Goal: Transaction & Acquisition: Purchase product/service

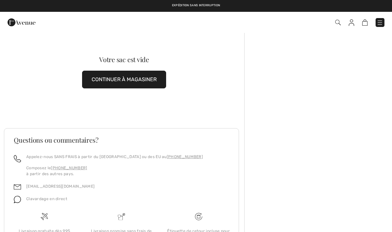
checkbox input "true"
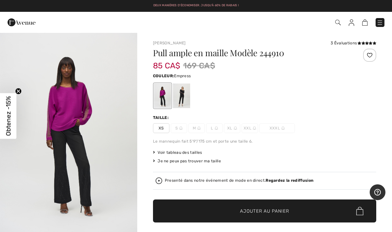
click at [99, 147] on img "1 / 5" at bounding box center [68, 134] width 137 height 205
click at [363, 23] on img at bounding box center [365, 22] width 6 height 6
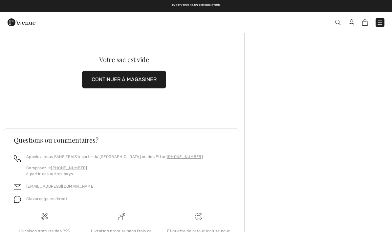
click at [152, 80] on button "CONTINUER À MAGASINER" at bounding box center [124, 80] width 84 height 18
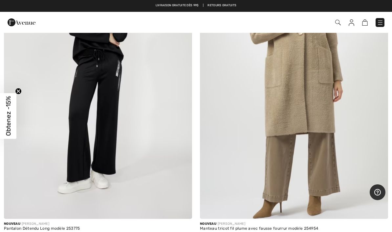
scroll to position [2739, 0]
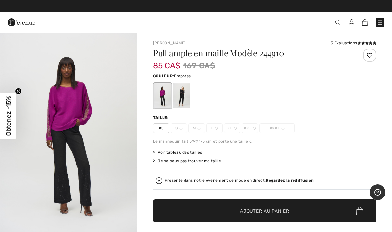
click at [282, 212] on span "Ajouter au panier" at bounding box center [264, 210] width 49 height 7
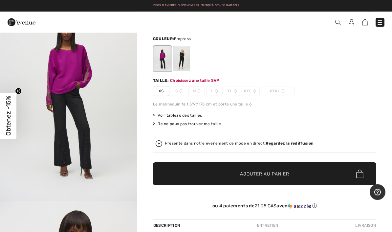
scroll to position [67, 0]
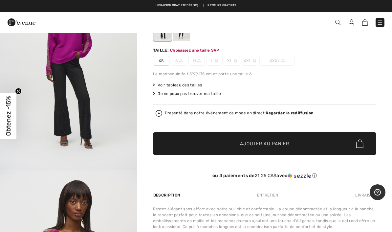
click at [362, 24] on img at bounding box center [365, 22] width 6 height 6
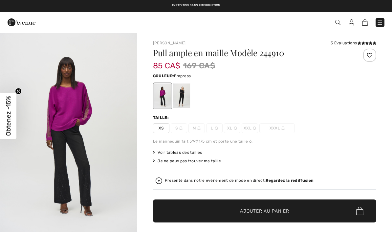
scroll to position [67, 0]
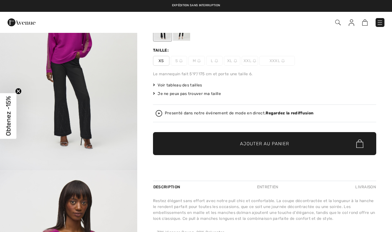
checkbox input "true"
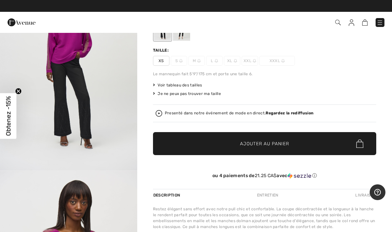
scroll to position [76, 0]
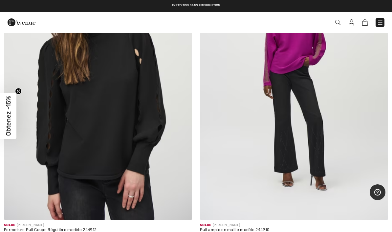
scroll to position [3711, 0]
click at [315, 140] on img at bounding box center [294, 79] width 188 height 282
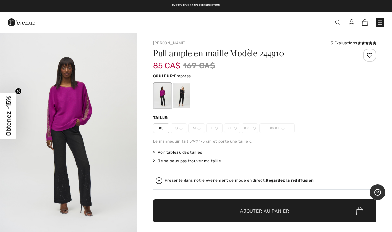
click at [283, 214] on span "✔ Ajouté au panier Ajouter au panier" at bounding box center [264, 210] width 223 height 23
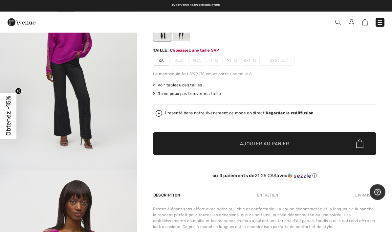
scroll to position [67, 0]
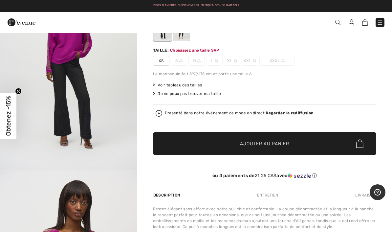
click at [353, 143] on span "✔ Ajouté au panier Ajouter au panier" at bounding box center [264, 143] width 223 height 23
click at [159, 61] on span "XS" at bounding box center [161, 61] width 16 height 10
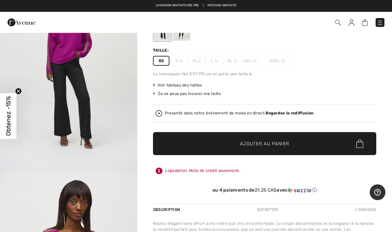
click at [333, 142] on span "✔ Ajouté au panier Ajouter au panier" at bounding box center [264, 143] width 223 height 23
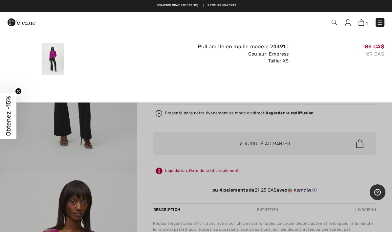
scroll to position [0, 0]
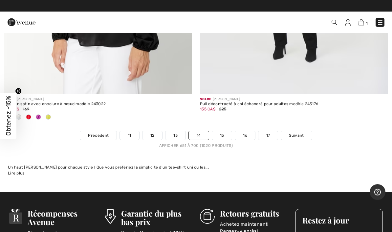
scroll to position [8093, 0]
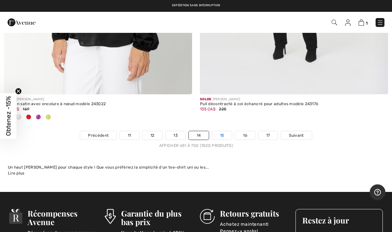
click at [226, 131] on link "15" at bounding box center [222, 135] width 20 height 9
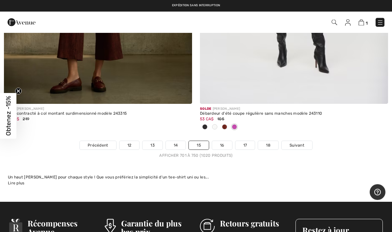
scroll to position [8076, 0]
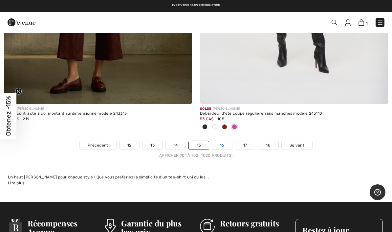
click at [224, 141] on link "16" at bounding box center [222, 145] width 20 height 9
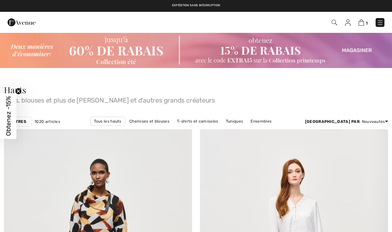
checkbox input "true"
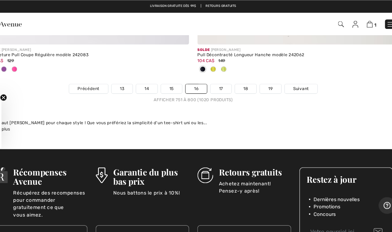
scroll to position [8177, 0]
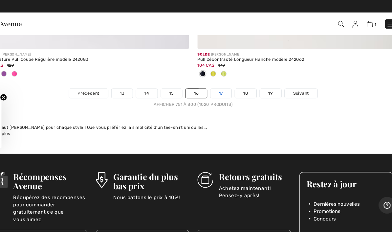
click at [212, 83] on link "17" at bounding box center [222, 87] width 20 height 9
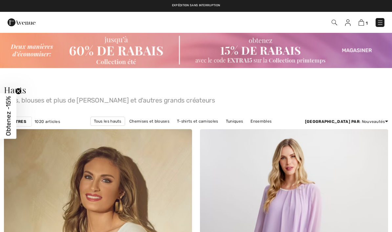
checkbox input "true"
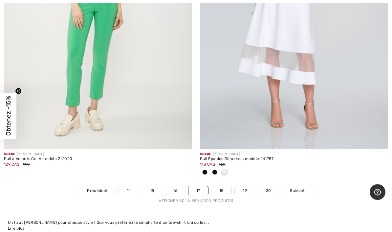
scroll to position [8074, 0]
click at [223, 186] on link "18" at bounding box center [221, 190] width 20 height 9
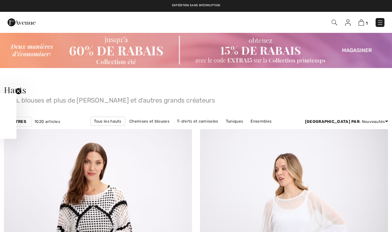
checkbox input "true"
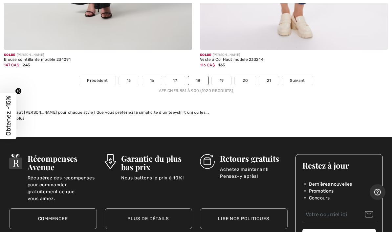
scroll to position [8173, 0]
click at [220, 76] on link "19" at bounding box center [222, 80] width 20 height 9
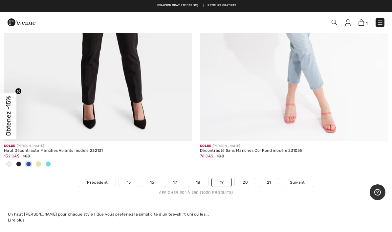
scroll to position [8089, 0]
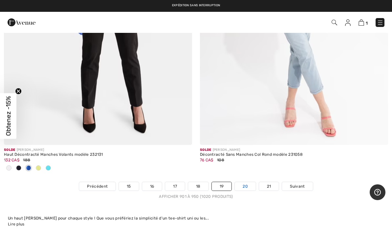
click at [249, 182] on link "20" at bounding box center [245, 186] width 21 height 9
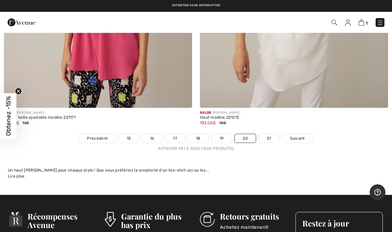
scroll to position [8017, 0]
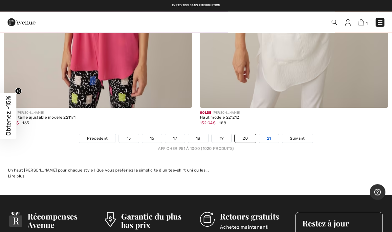
click at [271, 134] on link "21" at bounding box center [269, 138] width 20 height 9
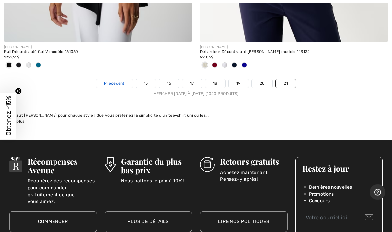
scroll to position [3255, 0]
click at [113, 83] on span "Précédent" at bounding box center [114, 83] width 21 height 6
click at [105, 80] on span "Précédent" at bounding box center [114, 83] width 21 height 6
click at [110, 80] on span "Précédent" at bounding box center [114, 83] width 21 height 6
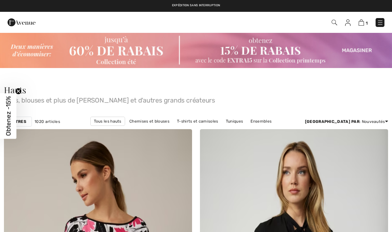
checkbox input "true"
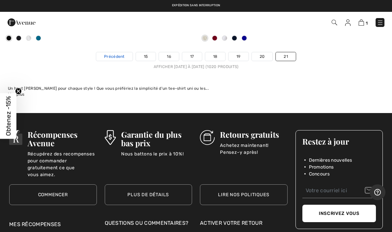
click at [115, 54] on span "Précédent" at bounding box center [114, 56] width 21 height 6
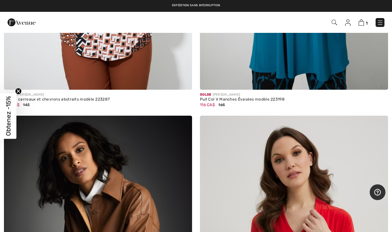
scroll to position [6420, 0]
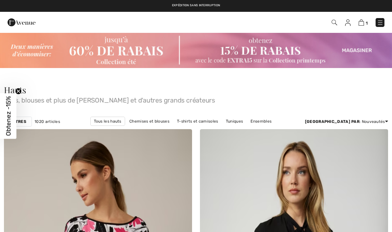
checkbox input "true"
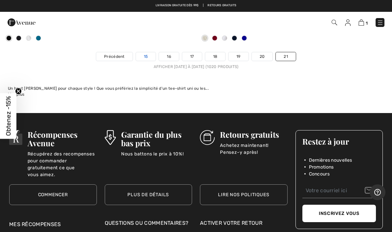
click at [146, 54] on link "15" at bounding box center [146, 56] width 20 height 9
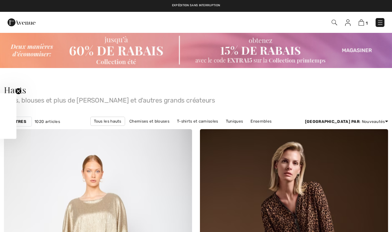
checkbox input "true"
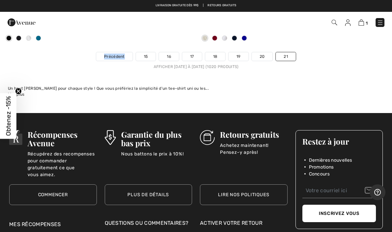
click at [144, 54] on link "15" at bounding box center [146, 56] width 20 height 9
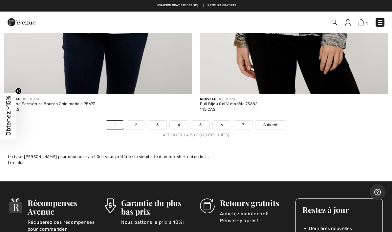
scroll to position [7976, 0]
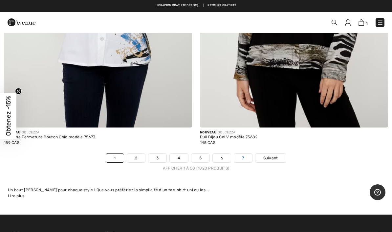
click at [244, 154] on link "7" at bounding box center [243, 158] width 18 height 9
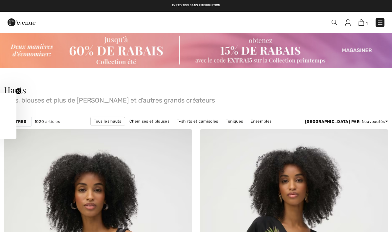
checkbox input "true"
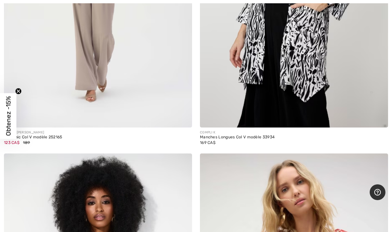
scroll to position [7367, 0]
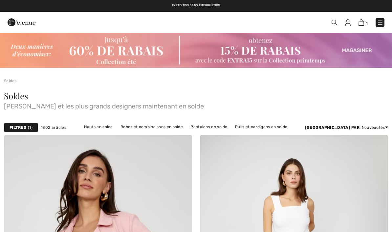
checkbox input "true"
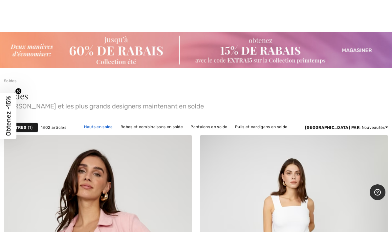
click at [116, 128] on link "Hauts en solde" at bounding box center [98, 126] width 35 height 9
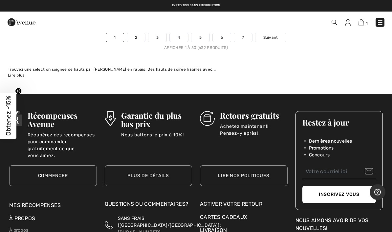
scroll to position [8136, 0]
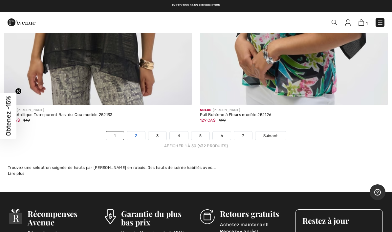
click at [136, 131] on link "2" at bounding box center [136, 135] width 18 height 9
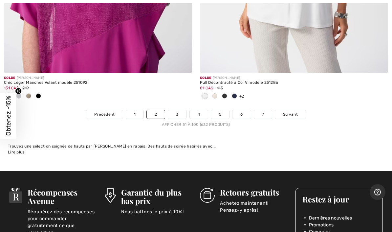
scroll to position [8147, 0]
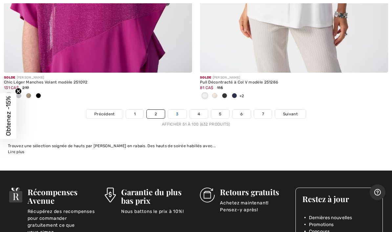
click at [178, 110] on link "3" at bounding box center [177, 114] width 18 height 9
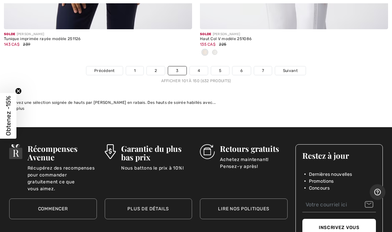
scroll to position [8201, 0]
click at [198, 66] on link "4" at bounding box center [199, 70] width 18 height 9
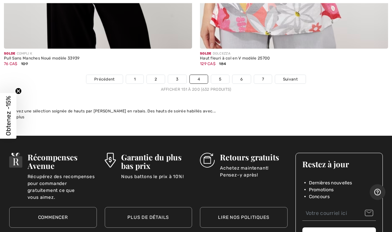
scroll to position [8128, 0]
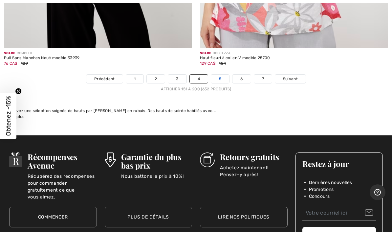
click at [218, 74] on link "5" at bounding box center [220, 78] width 18 height 9
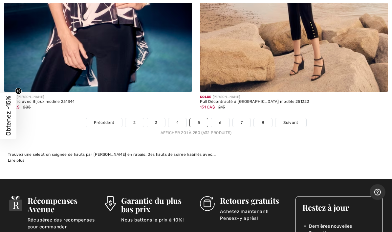
scroll to position [8052, 0]
click at [220, 118] on link "6" at bounding box center [220, 122] width 18 height 9
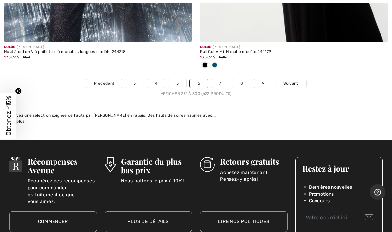
scroll to position [8113, 0]
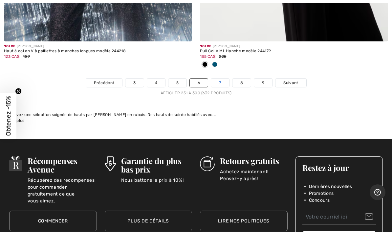
click at [219, 78] on link "7" at bounding box center [220, 82] width 18 height 9
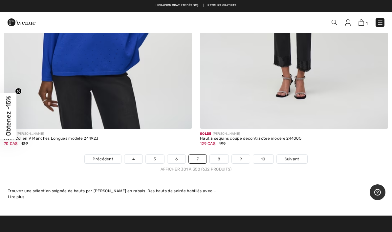
scroll to position [8087, 0]
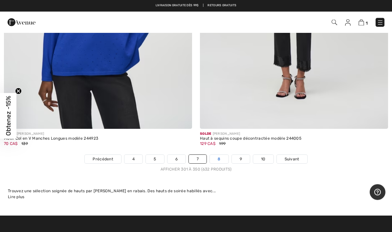
click at [218, 155] on link "8" at bounding box center [219, 159] width 18 height 9
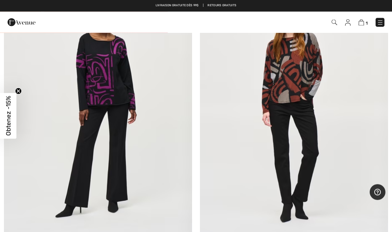
scroll to position [5971, 0]
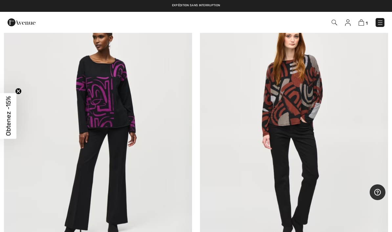
click at [110, 115] on img at bounding box center [98, 132] width 188 height 282
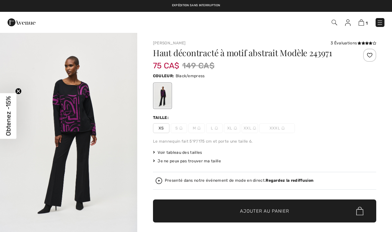
checkbox input "true"
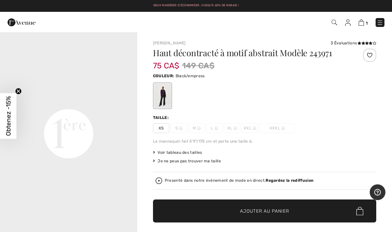
scroll to position [439, 0]
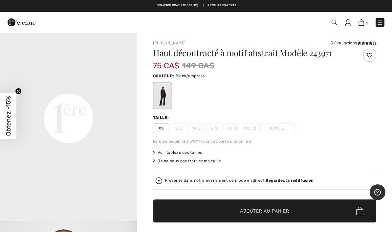
click at [191, 152] on span "Voir tableau des tailles" at bounding box center [177, 152] width 49 height 6
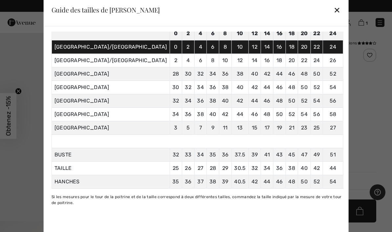
scroll to position [47, 0]
click at [333, 8] on div "✕" at bounding box center [336, 10] width 7 height 14
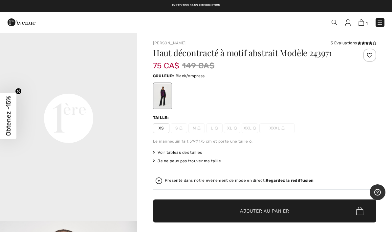
click at [163, 127] on span "XS" at bounding box center [161, 128] width 16 height 10
click at [283, 212] on span "Ajouter au panier" at bounding box center [264, 210] width 49 height 7
click at [361, 22] on img at bounding box center [361, 22] width 6 height 6
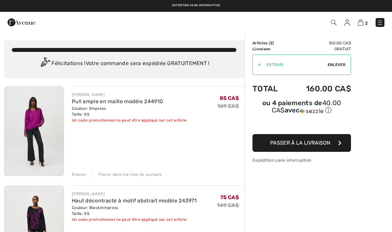
click at [333, 144] on button "Passer à la livraison" at bounding box center [301, 143] width 98 height 18
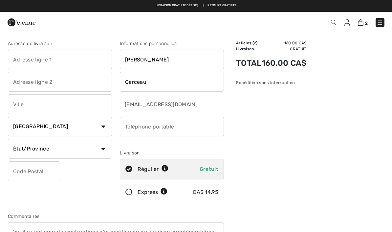
click at [39, 58] on input "text" at bounding box center [60, 60] width 104 height 20
type input "1400 Ave. Des Draveurs"
click at [34, 108] on input "text" at bounding box center [60, 104] width 104 height 20
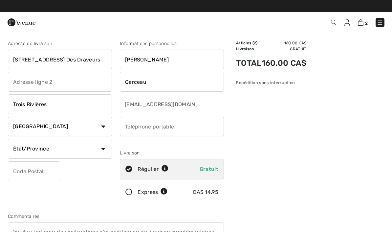
type input "Trois Rivières"
click at [103, 153] on select "État/Province Alberta Colombie-Britannique Ile-du-Prince-Edward Manitoba Nouvea…" at bounding box center [60, 149] width 104 height 20
select select "QC"
click at [42, 172] on input "text" at bounding box center [34, 171] width 52 height 20
type input "G9A0E4"
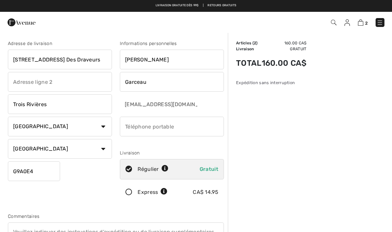
click at [166, 129] on input "phone" at bounding box center [172, 126] width 104 height 20
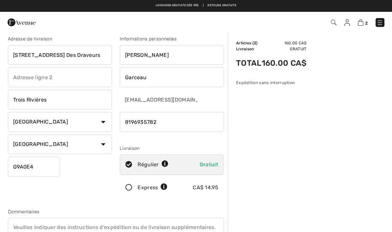
scroll to position [4, 0]
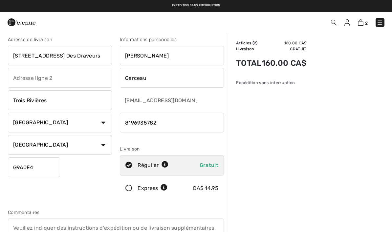
type input "8196935782"
click at [28, 83] on input "text" at bounding box center [60, 78] width 104 height 20
click at [83, 57] on input "1400 Ave. Des Draveurs" at bounding box center [60, 56] width 104 height 20
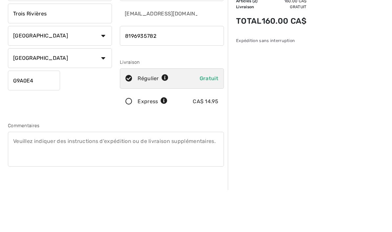
scroll to position [49, 0]
type input "[STREET_ADDRESS] Des Draveurs #202"
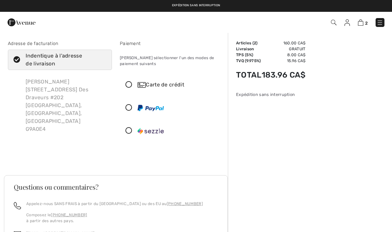
click at [131, 85] on icon at bounding box center [128, 84] width 17 height 7
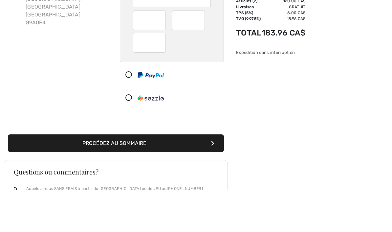
scroll to position [67, 0]
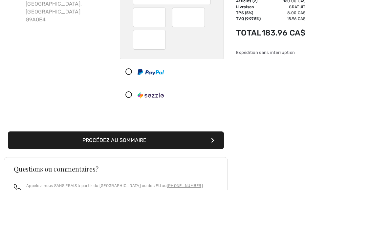
click at [171, 173] on button "Procédez au sommaire" at bounding box center [116, 182] width 216 height 18
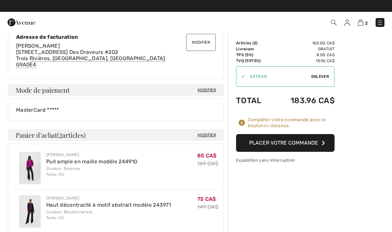
scroll to position [185, 0]
click at [304, 140] on button "Placer votre commande" at bounding box center [285, 143] width 98 height 18
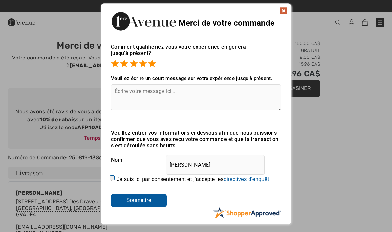
click at [284, 12] on img at bounding box center [284, 11] width 8 height 8
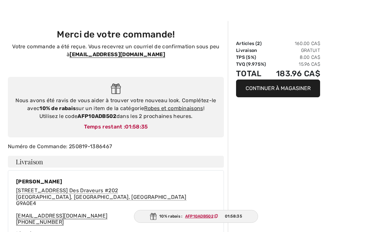
scroll to position [15, 0]
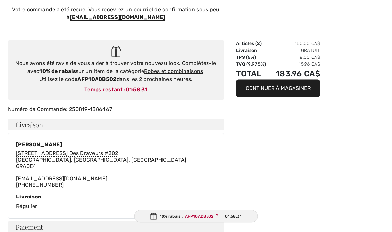
scroll to position [49, 0]
